Goal: Task Accomplishment & Management: Manage account settings

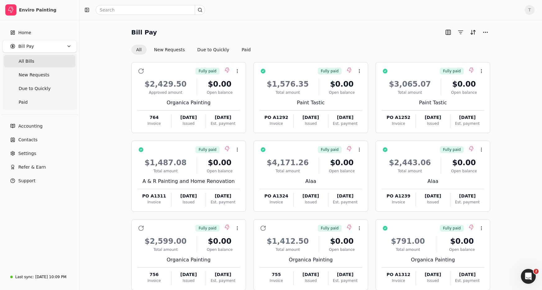
drag, startPoint x: 520, startPoint y: 64, endPoint x: 532, endPoint y: 76, distance: 16.7
click at [520, 64] on div "Bill Pay All New Requests Due to Quickly Paid Fully paid Context Menu Button $2…" at bounding box center [310, 172] width 447 height 290
click at [528, 12] on span "T" at bounding box center [529, 10] width 10 height 10
drag, startPoint x: 348, startPoint y: 34, endPoint x: 339, endPoint y: 41, distance: 11.5
click at [348, 34] on div "Bill Pay" at bounding box center [310, 32] width 359 height 10
